Goal: Check status: Check status

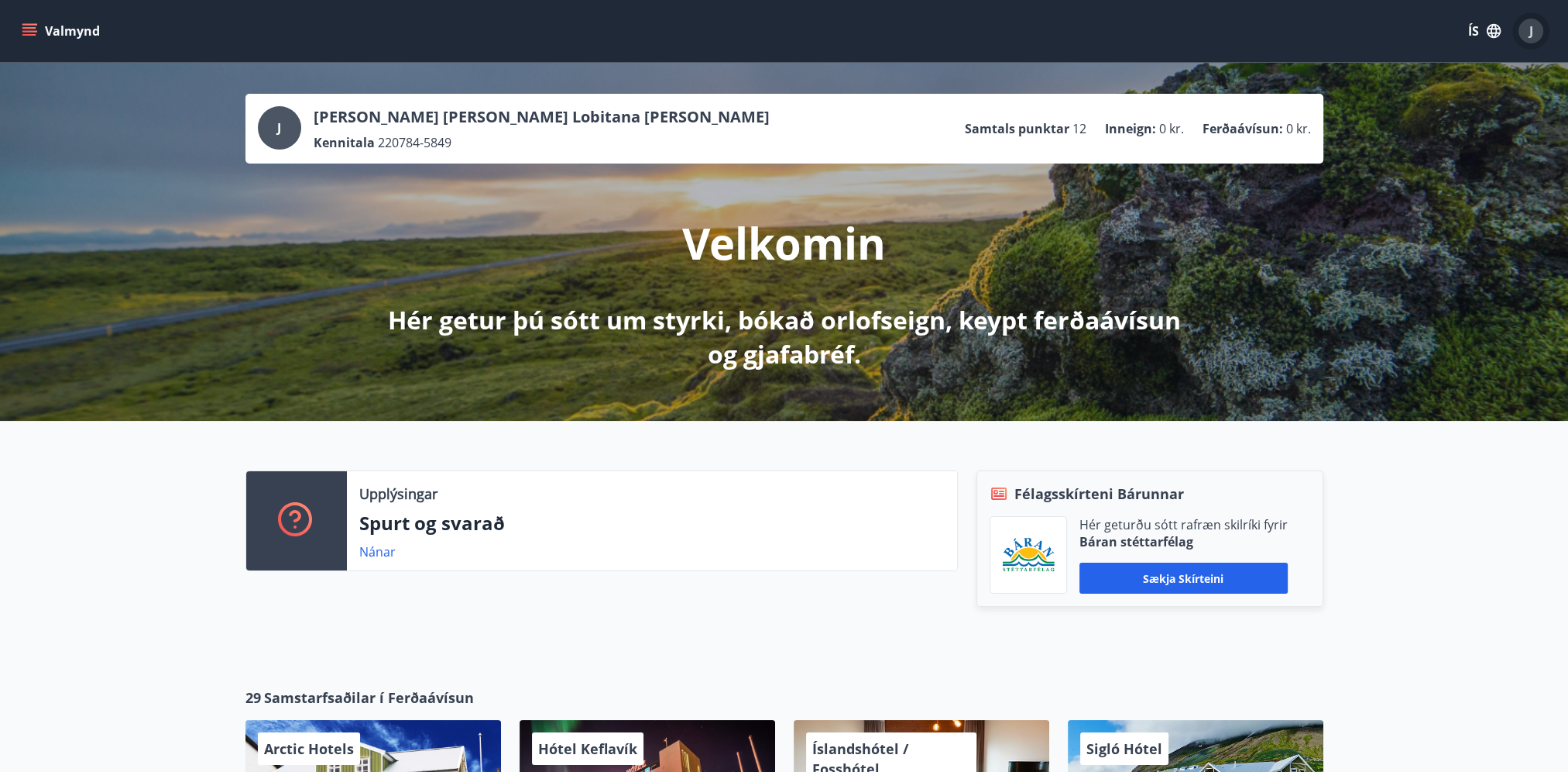
click at [1525, 46] on button "J" at bounding box center [1530, 32] width 38 height 38
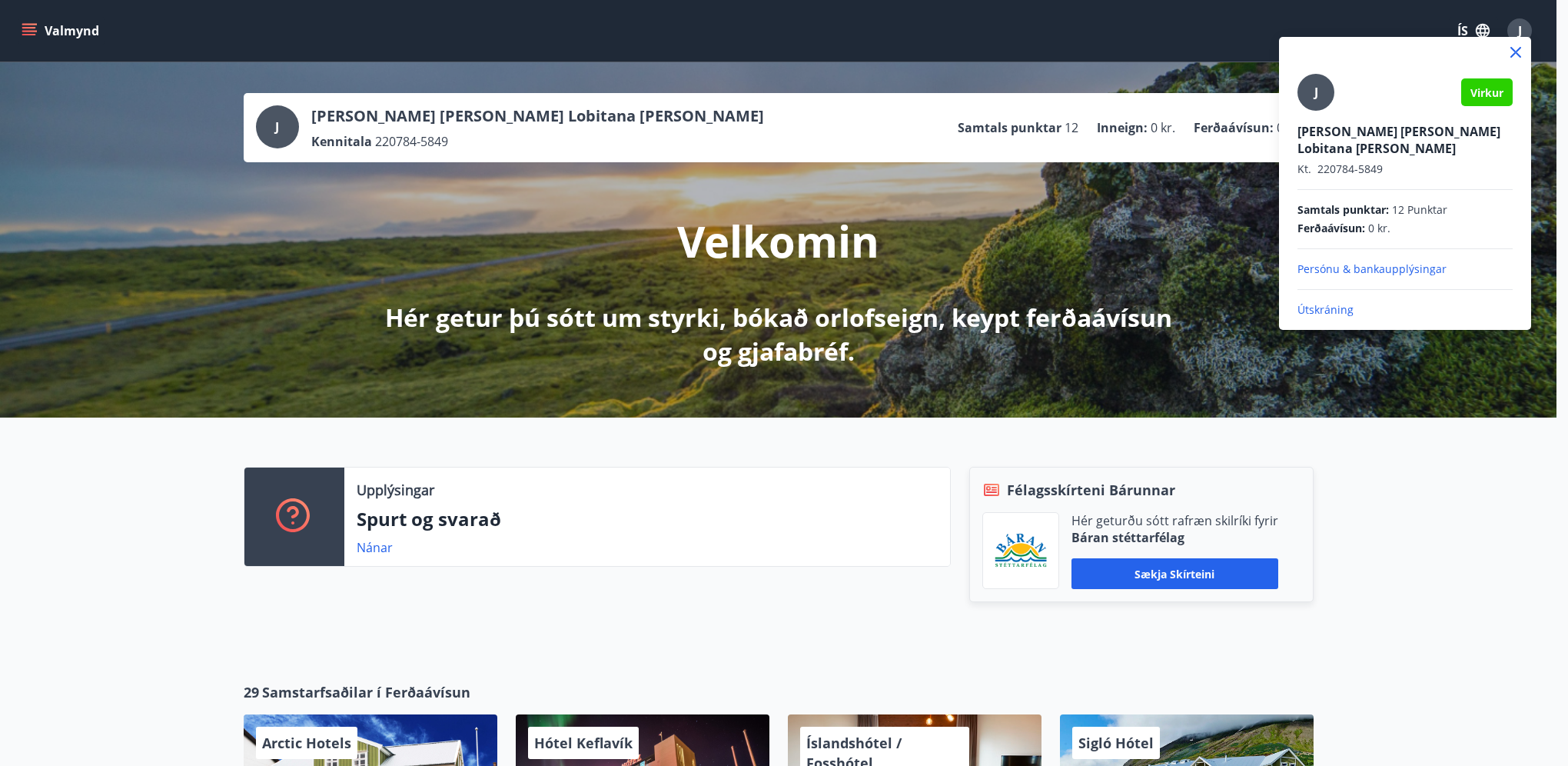
click at [1522, 26] on div at bounding box center [784, 383] width 1568 height 766
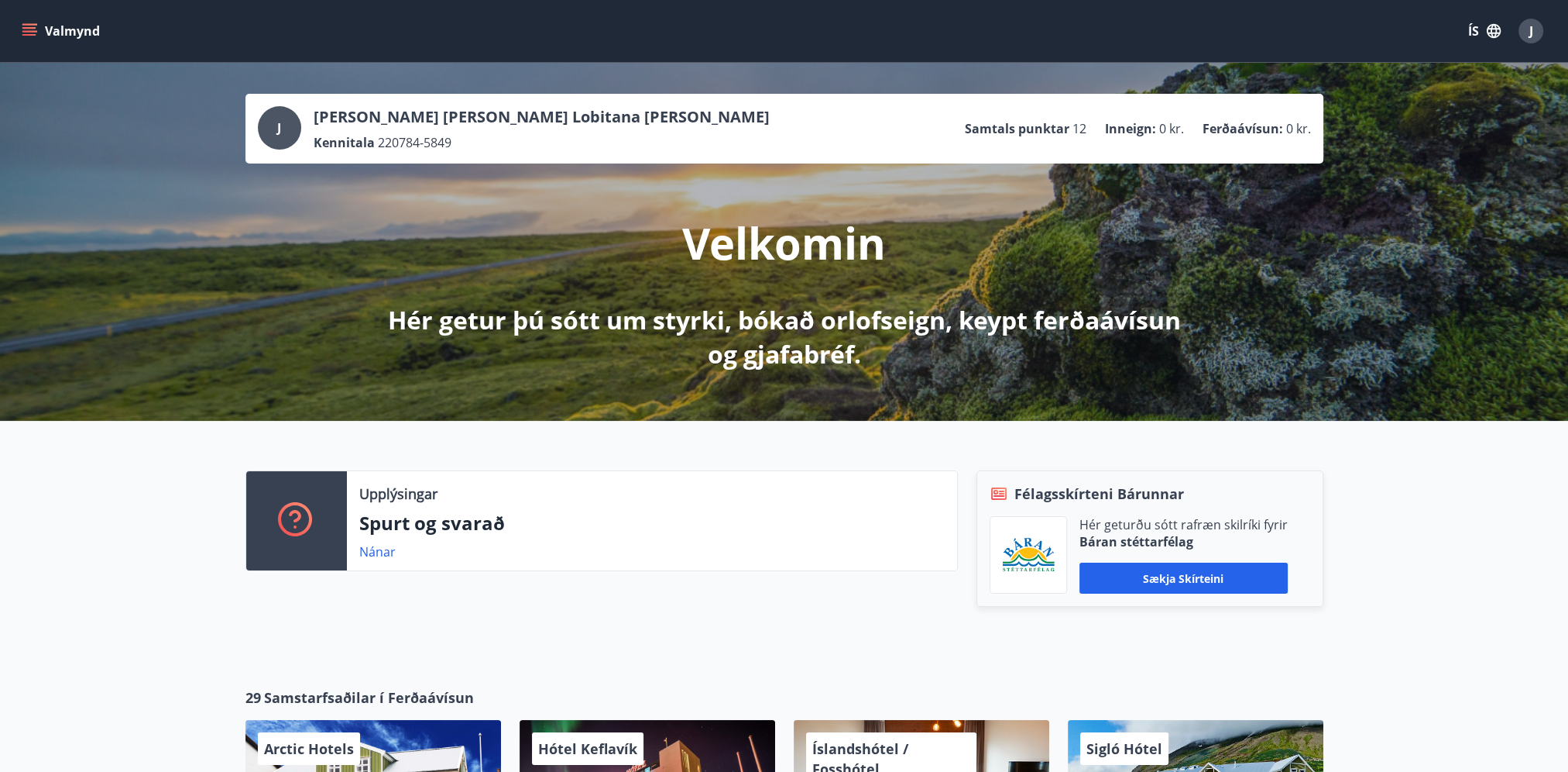
drag, startPoint x: 29, startPoint y: 31, endPoint x: 34, endPoint y: 49, distance: 18.7
click at [31, 31] on icon "menu" at bounding box center [31, 32] width 17 height 2
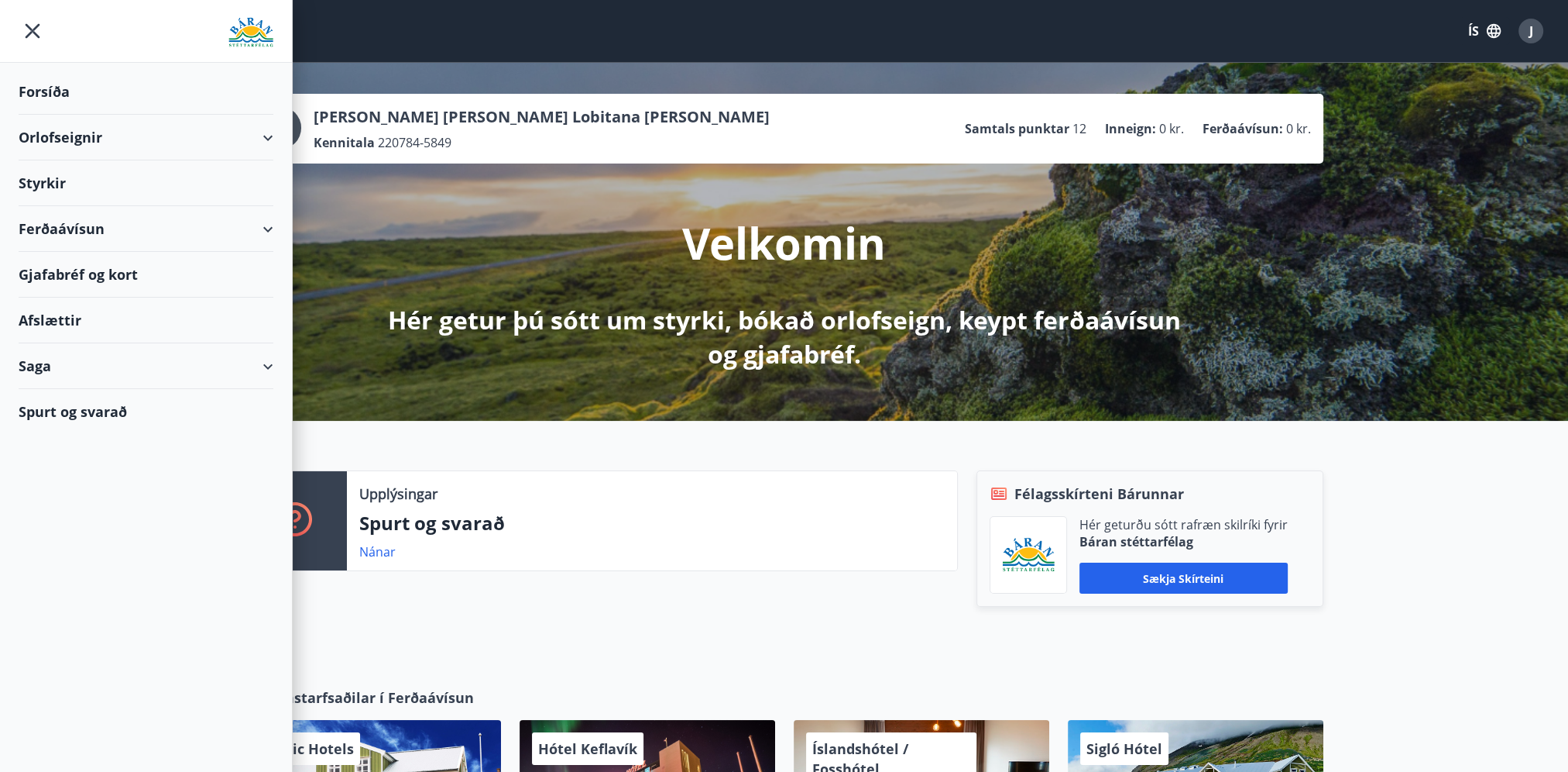
click at [109, 383] on div "Saga" at bounding box center [146, 366] width 255 height 45
click at [92, 576] on div "Styrkjasaga" at bounding box center [145, 567] width 230 height 33
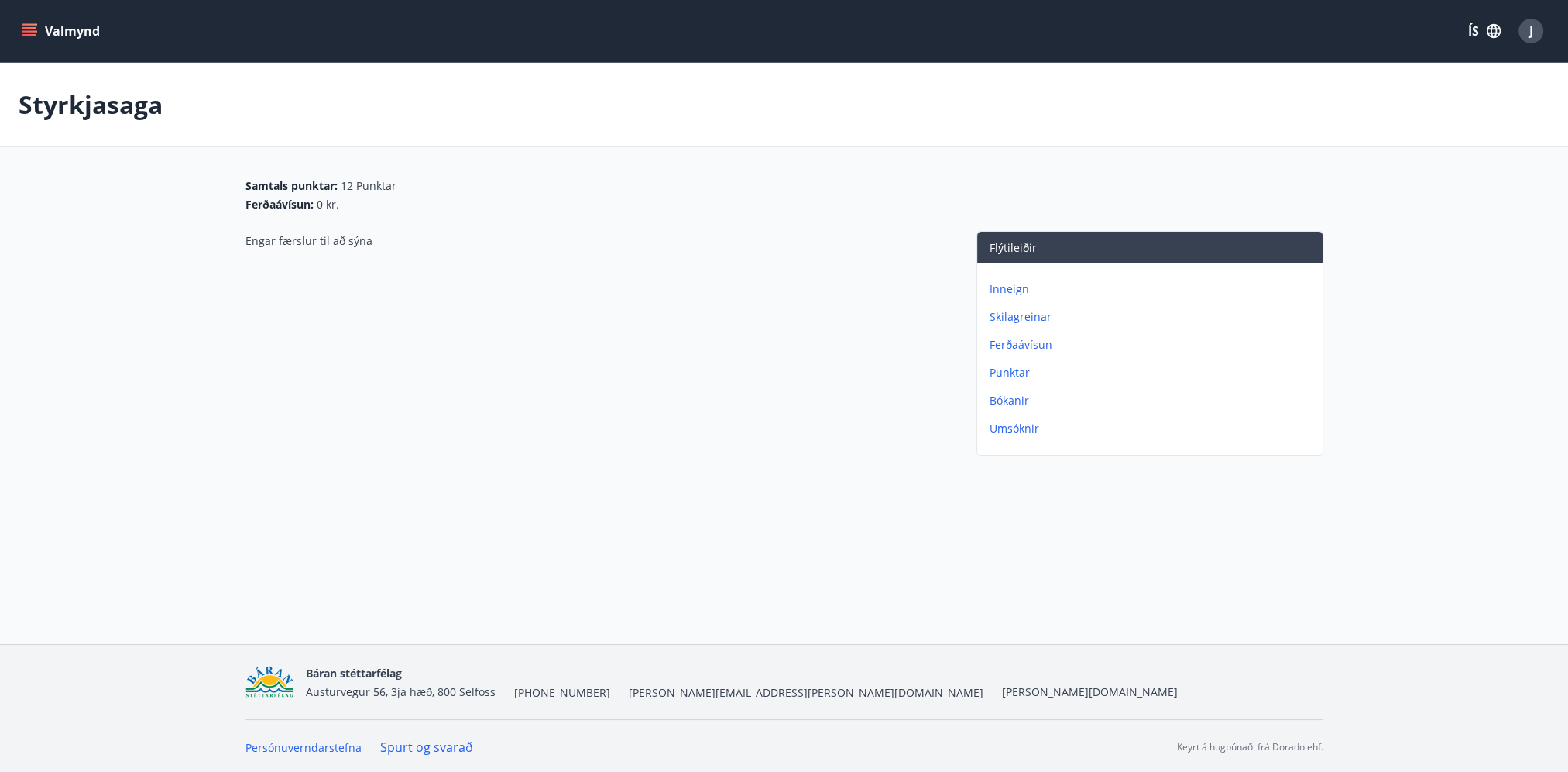
click at [1029, 324] on div "Inneign Skilagreinar Ferðaávísun Punktar Bókanir Umsóknir" at bounding box center [1150, 353] width 346 height 180
click at [1032, 316] on p "Skilagreinar" at bounding box center [1153, 317] width 327 height 16
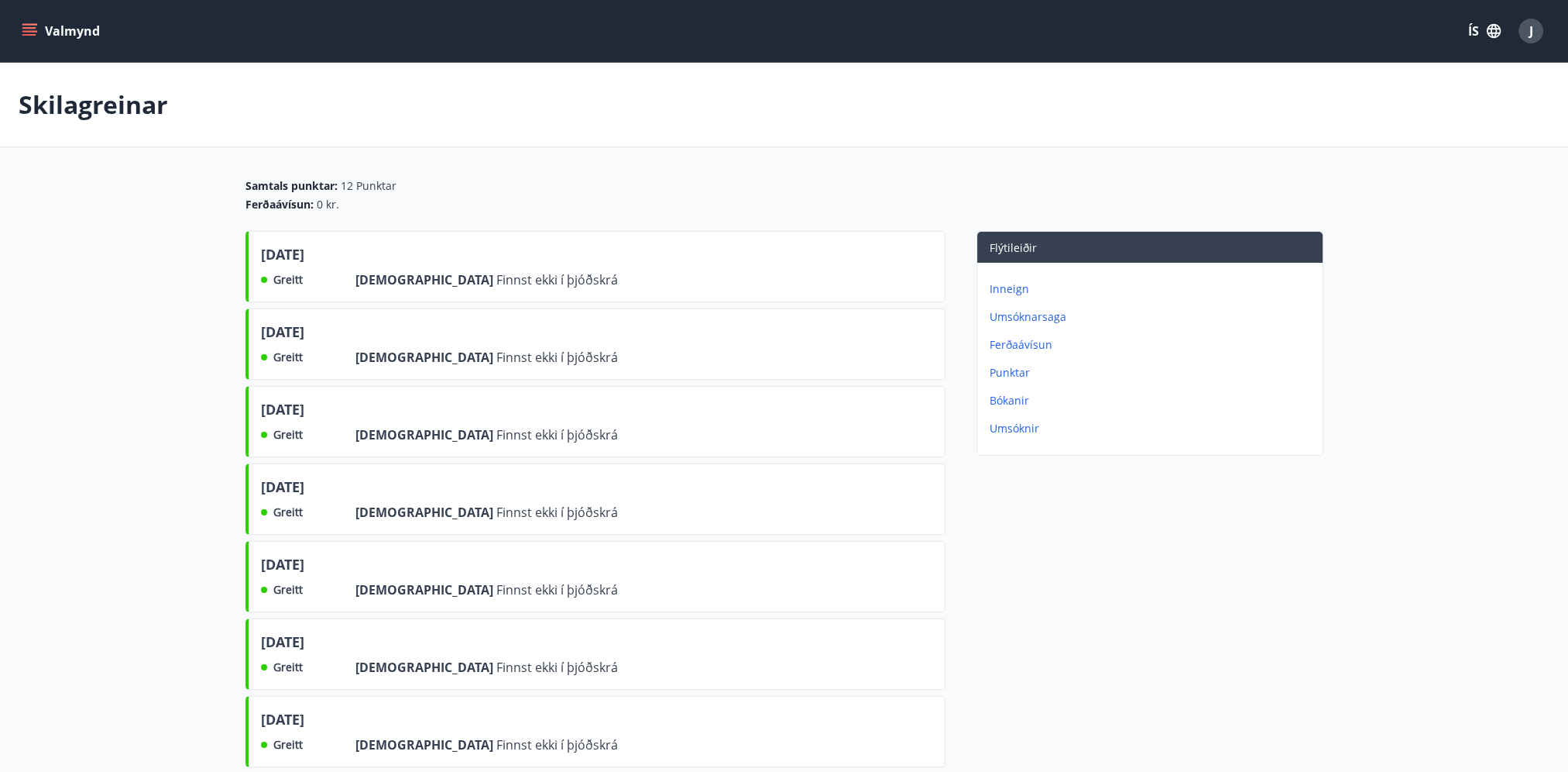
drag, startPoint x: 278, startPoint y: 181, endPoint x: 377, endPoint y: 212, distance: 103.7
click at [673, 199] on div "Ferðaávísun : 0 kr." at bounding box center [784, 205] width 1078 height 16
click at [49, 26] on button "Valmynd" at bounding box center [62, 31] width 88 height 28
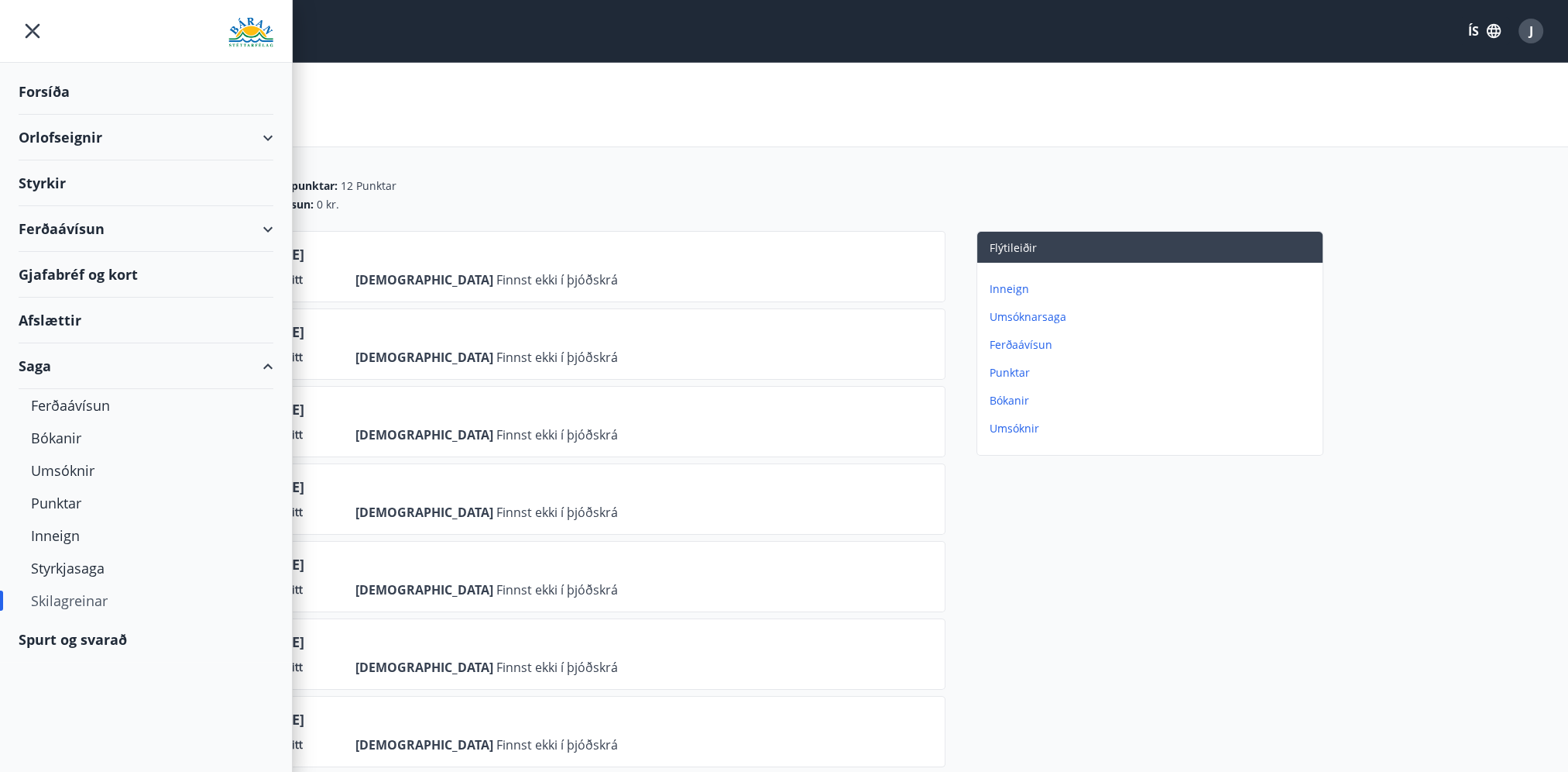
click at [42, 80] on div "Forsíða" at bounding box center [146, 92] width 255 height 45
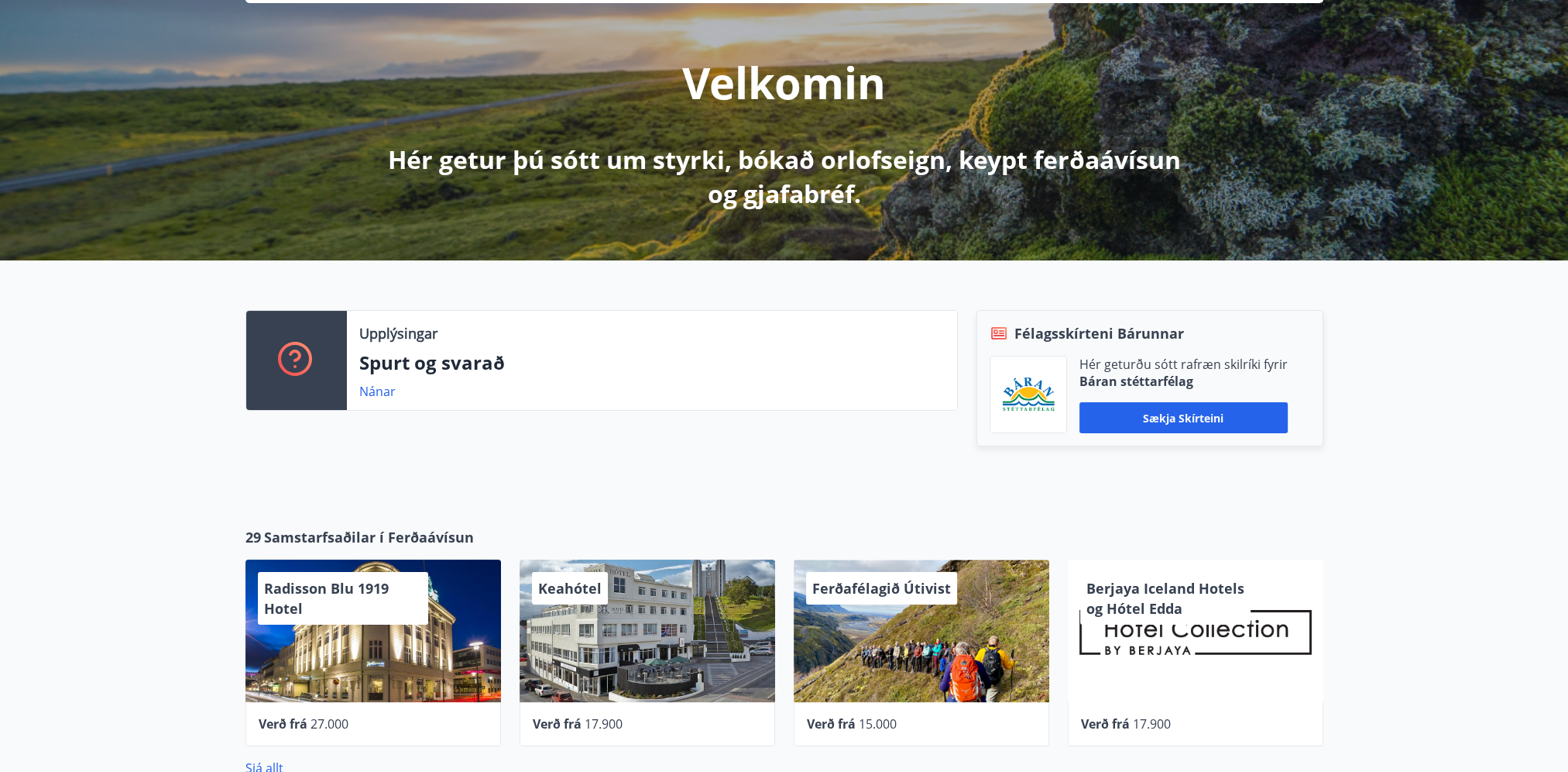
scroll to position [34, 0]
